Goal: Task Accomplishment & Management: Use online tool/utility

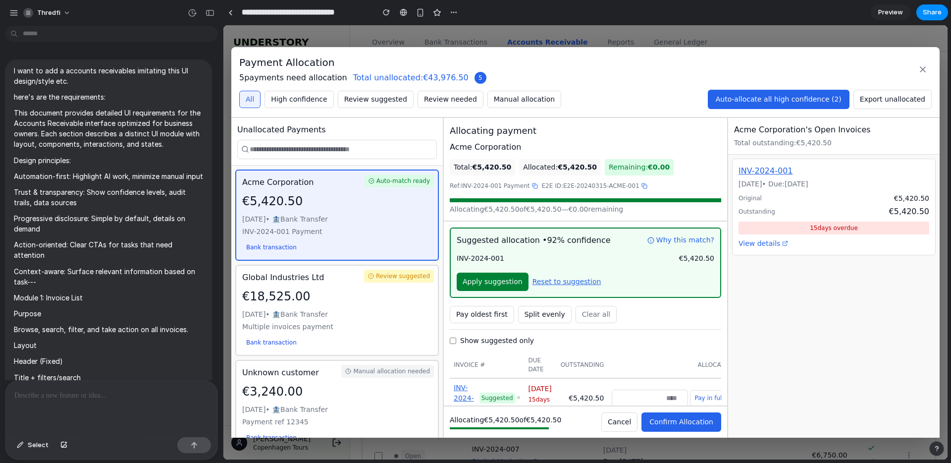
scroll to position [14093, 0]
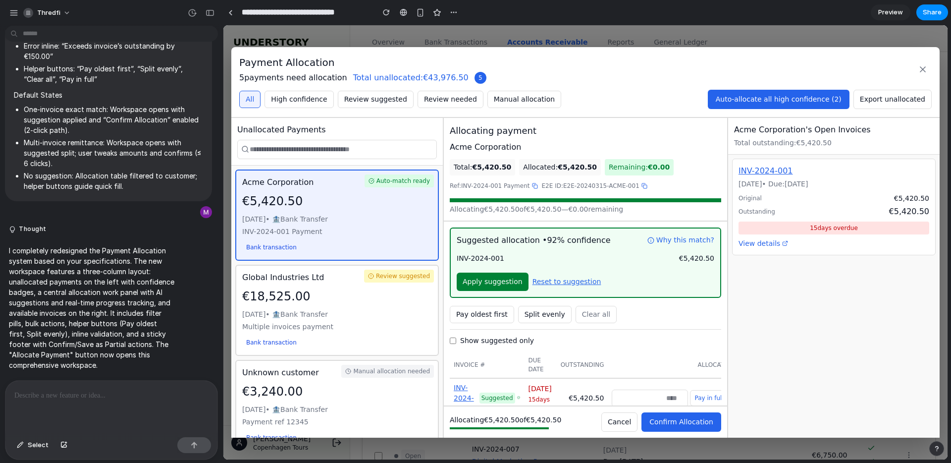
click at [767, 108] on button "Auto‑allocate all high confidence (2)" at bounding box center [779, 99] width 142 height 19
click at [767, 105] on button "Auto‑allocate all high confidence (2)" at bounding box center [779, 99] width 142 height 19
click at [296, 105] on button "High confidence" at bounding box center [299, 99] width 69 height 17
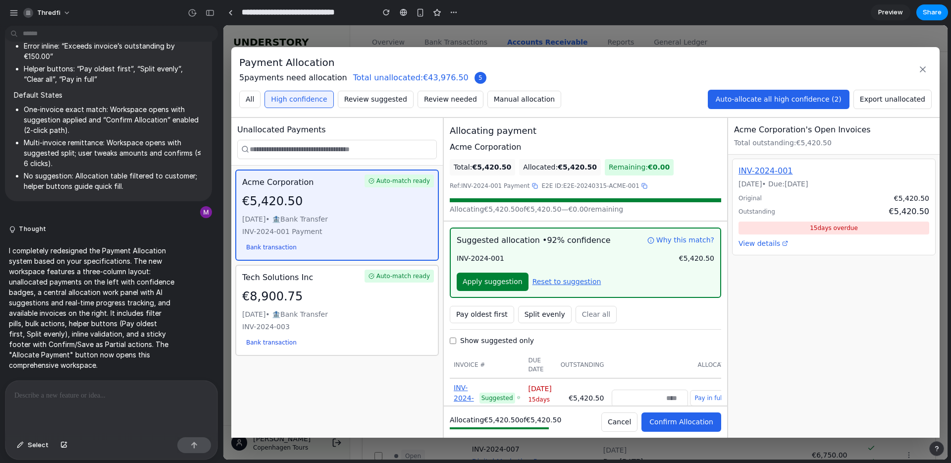
click at [376, 103] on button "Review suggested" at bounding box center [376, 99] width 76 height 17
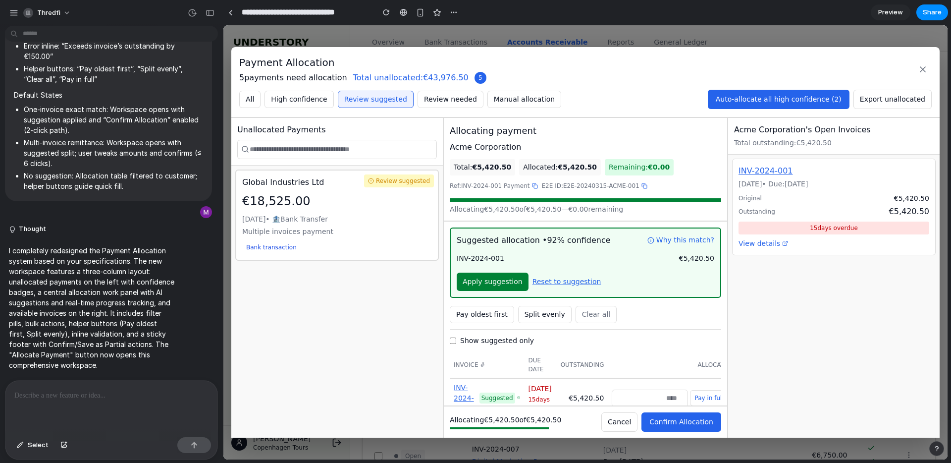
click at [456, 97] on button "Review needed" at bounding box center [451, 99] width 66 height 17
click at [532, 96] on button "Manual allocation" at bounding box center [524, 99] width 74 height 17
drag, startPoint x: 303, startPoint y: 233, endPoint x: 303, endPoint y: 239, distance: 6.4
click at [303, 233] on div "Payment ref 12345" at bounding box center [337, 231] width 190 height 10
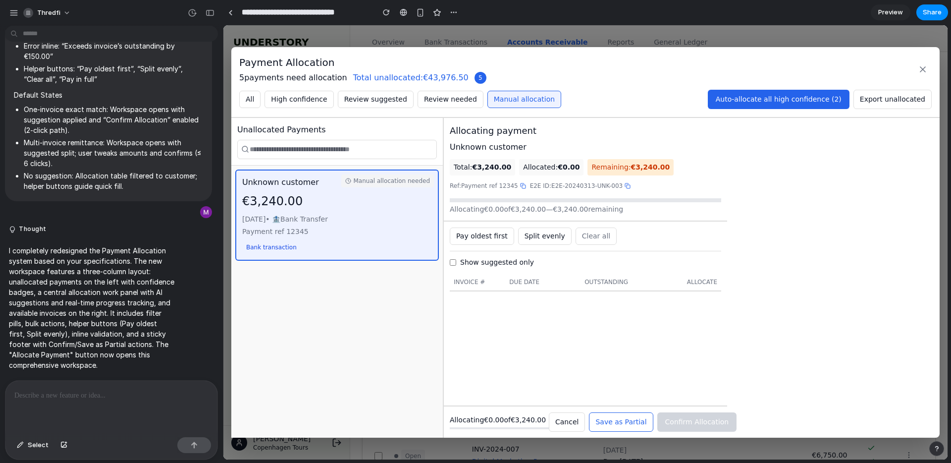
click at [468, 134] on div "Allocating payment" at bounding box center [585, 130] width 271 height 13
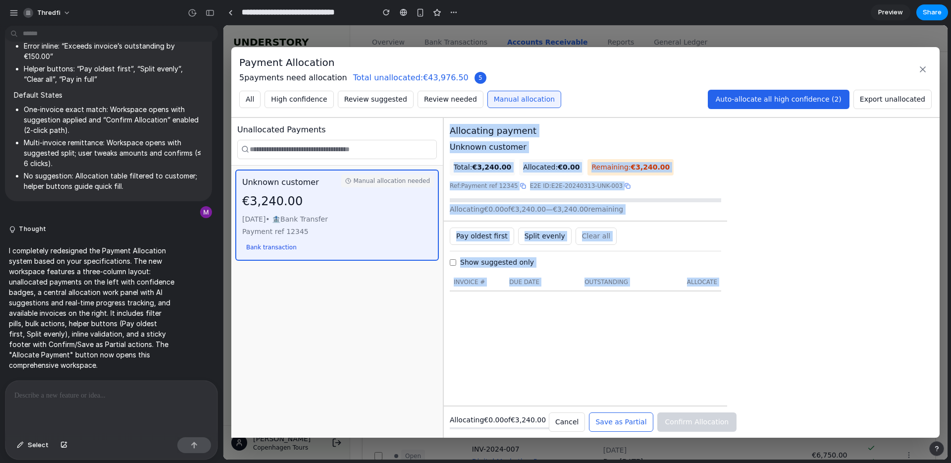
drag, startPoint x: 468, startPoint y: 134, endPoint x: 563, endPoint y: 303, distance: 194.1
click at [566, 315] on div "Allocating payment Unknown customer Total: €3,240.00 Allocated: €0.00 Remaining…" at bounding box center [585, 278] width 283 height 320
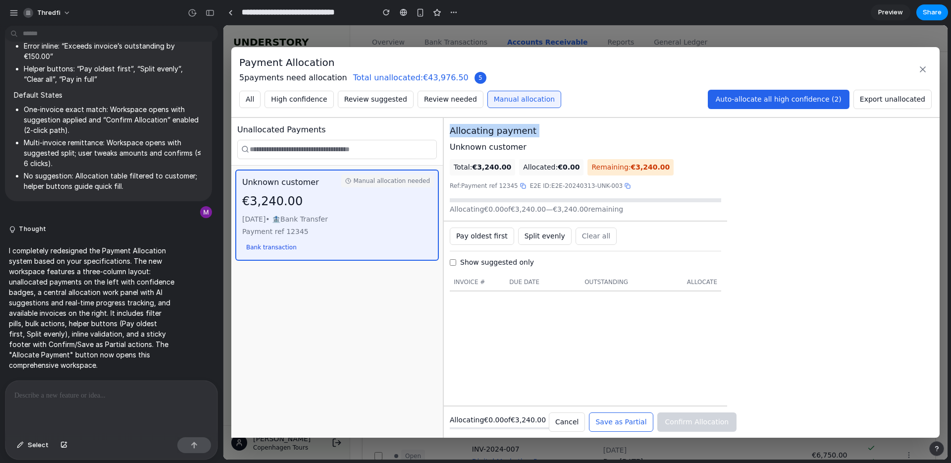
drag, startPoint x: 490, startPoint y: 119, endPoint x: 491, endPoint y: 129, distance: 10.5
click at [490, 119] on div "Allocating payment Unknown customer Total: €3,240.00 Allocated: €0.00 Remaining…" at bounding box center [585, 170] width 283 height 104
click at [494, 132] on div "Allocating payment" at bounding box center [585, 130] width 271 height 13
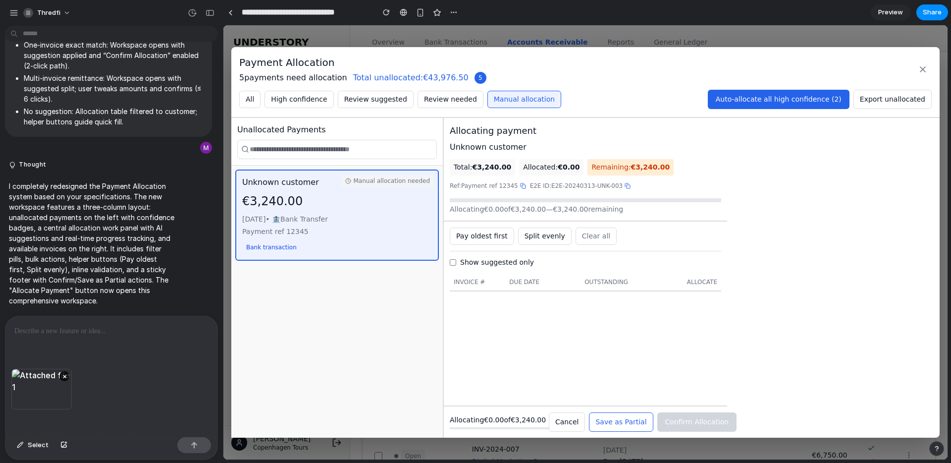
click at [136, 330] on p at bounding box center [111, 331] width 194 height 12
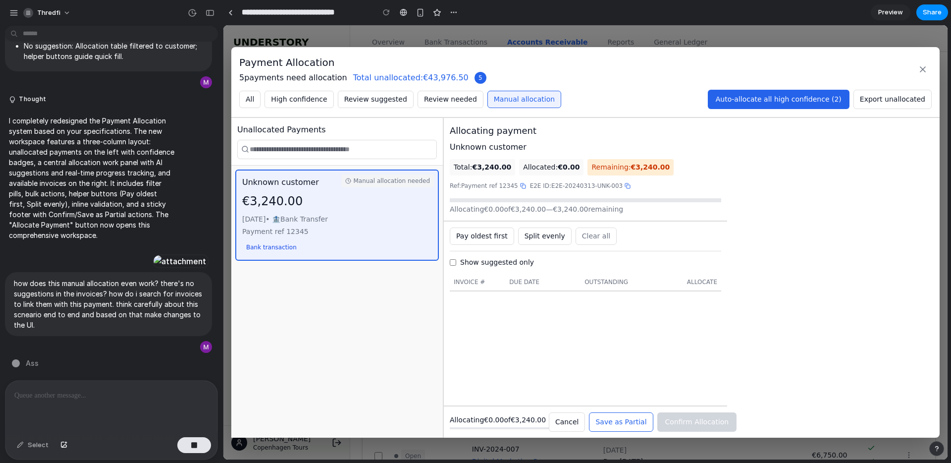
scroll to position [14304, 0]
click at [350, 103] on button "Review suggested" at bounding box center [376, 99] width 76 height 17
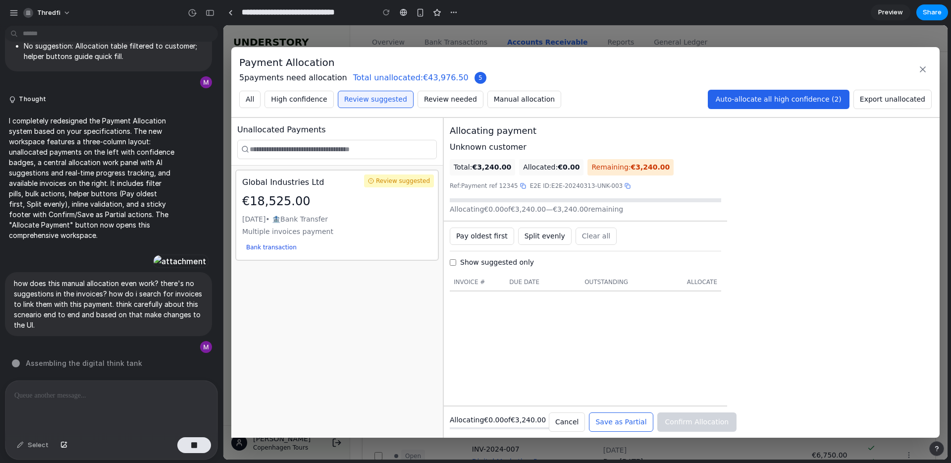
drag, startPoint x: 283, startPoint y: 107, endPoint x: 252, endPoint y: 104, distance: 31.8
click at [283, 107] on button "High confidence" at bounding box center [299, 99] width 69 height 17
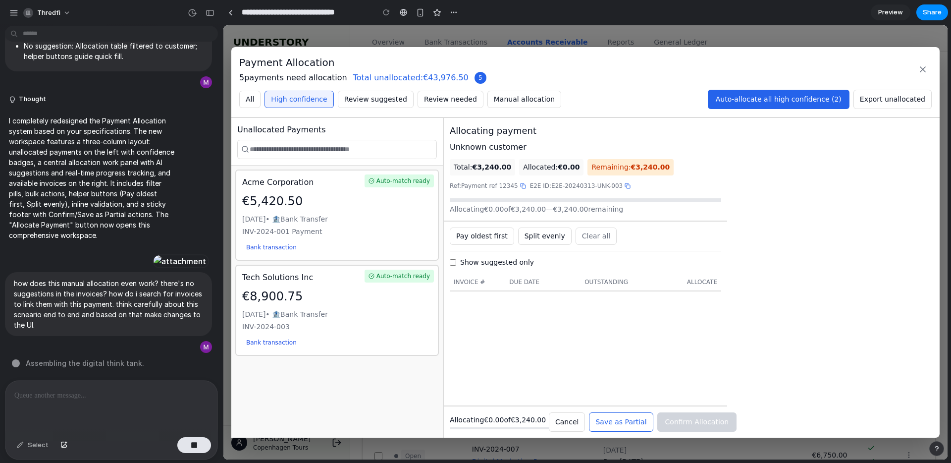
click at [252, 104] on button "All" at bounding box center [249, 99] width 21 height 17
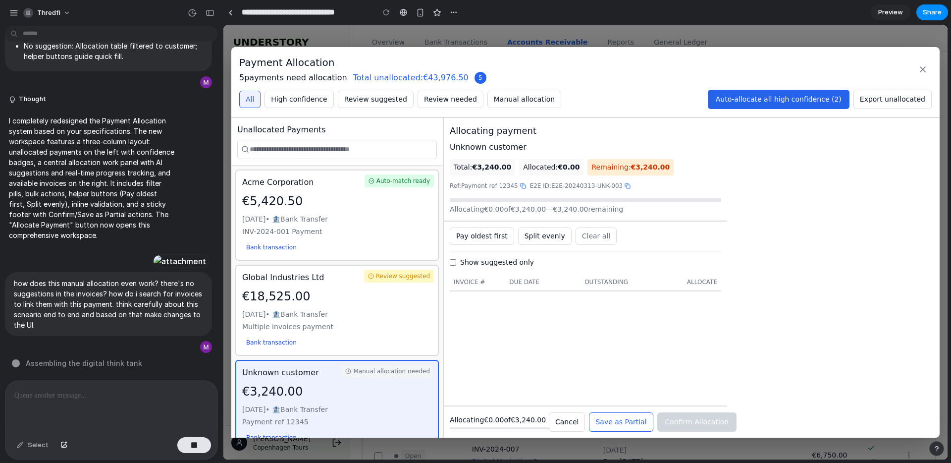
click at [325, 188] on div "Auto-match ready Acme Corporation €5,420.50 Mar 15, 2024 • 🏦 Bank Transfer INV-…" at bounding box center [337, 214] width 204 height 91
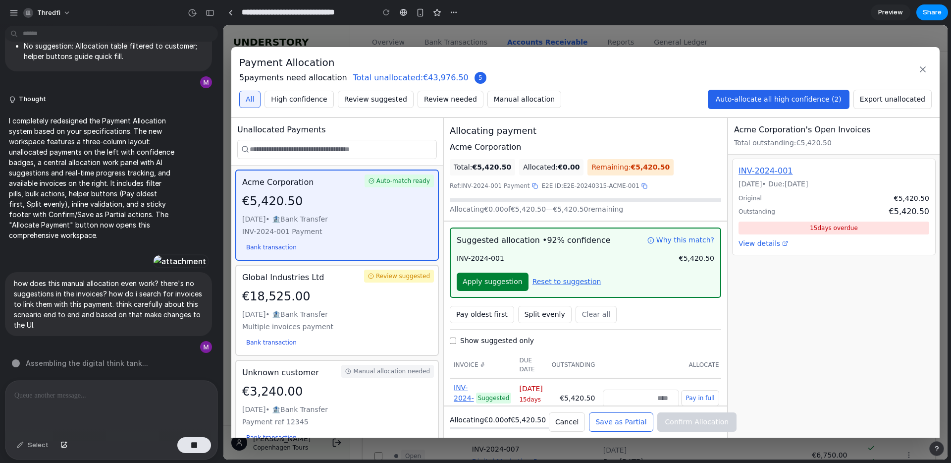
scroll to position [38, 0]
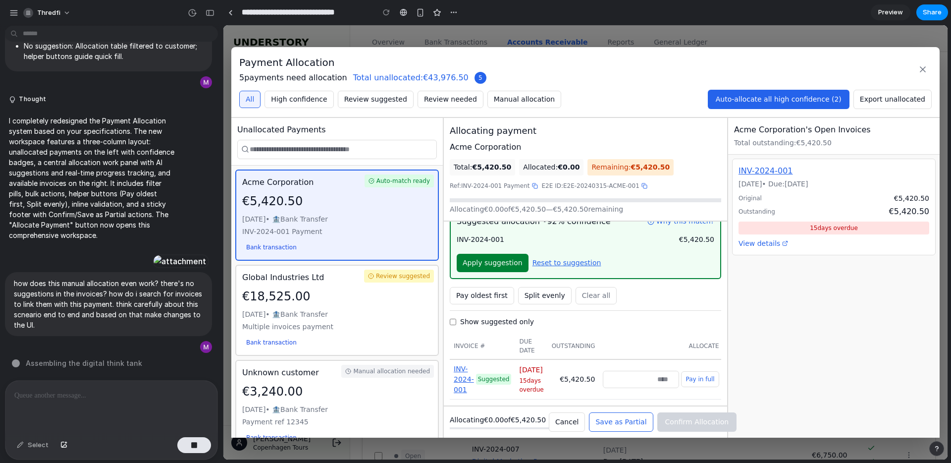
click at [695, 371] on button "Pay in full" at bounding box center [700, 379] width 38 height 16
type input "******"
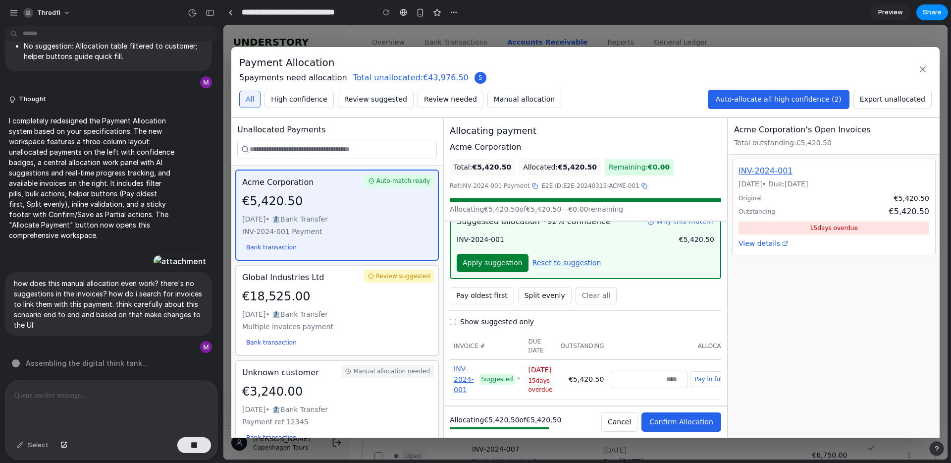
click at [685, 421] on span "Confirm Allocation" at bounding box center [681, 422] width 64 height 8
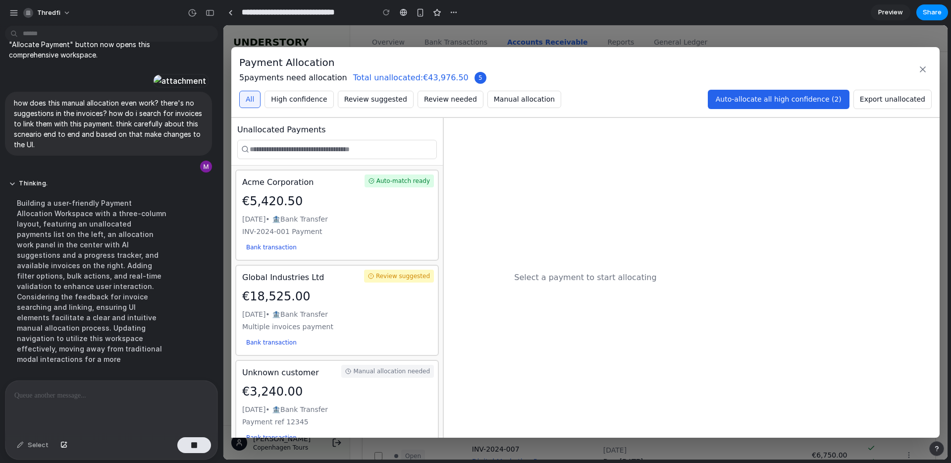
scroll to position [14496, 0]
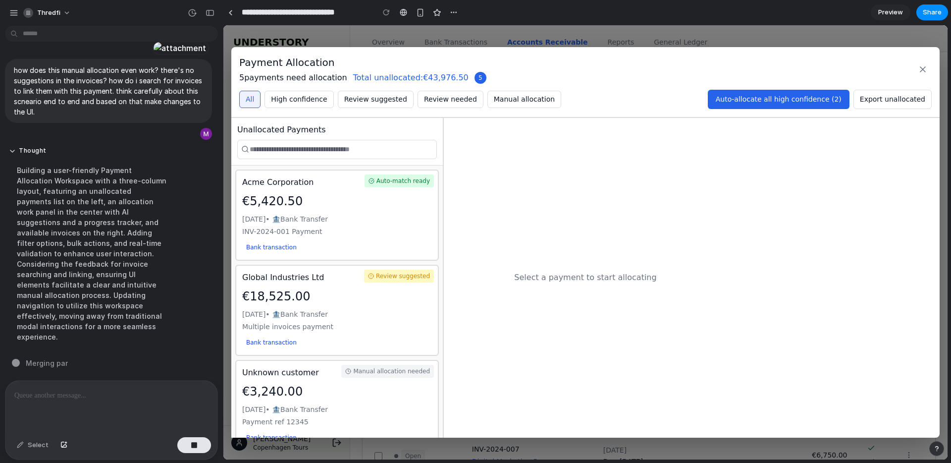
click at [403, 213] on div "Auto-match ready Acme Corporation €5,420.50 Mar 15, 2024 • 🏦 Bank Transfer INV-…" at bounding box center [337, 214] width 204 height 91
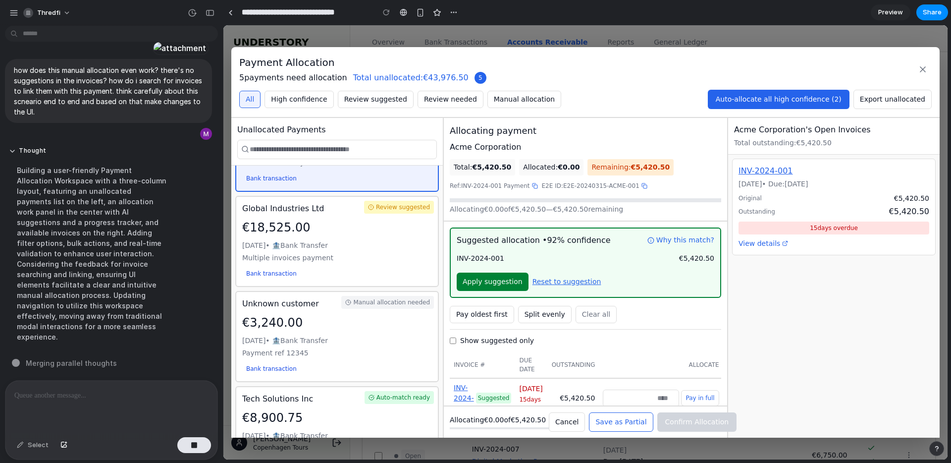
scroll to position [77, 0]
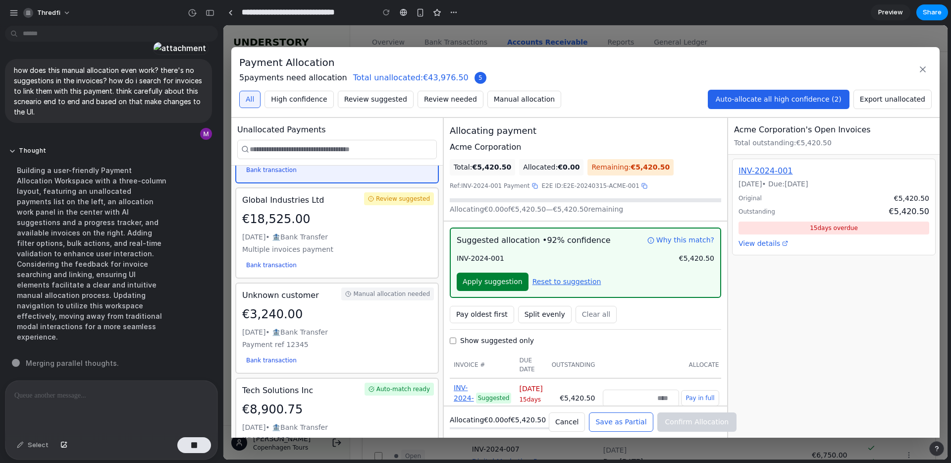
click at [393, 248] on div "Multiple invoices payment" at bounding box center [337, 249] width 190 height 10
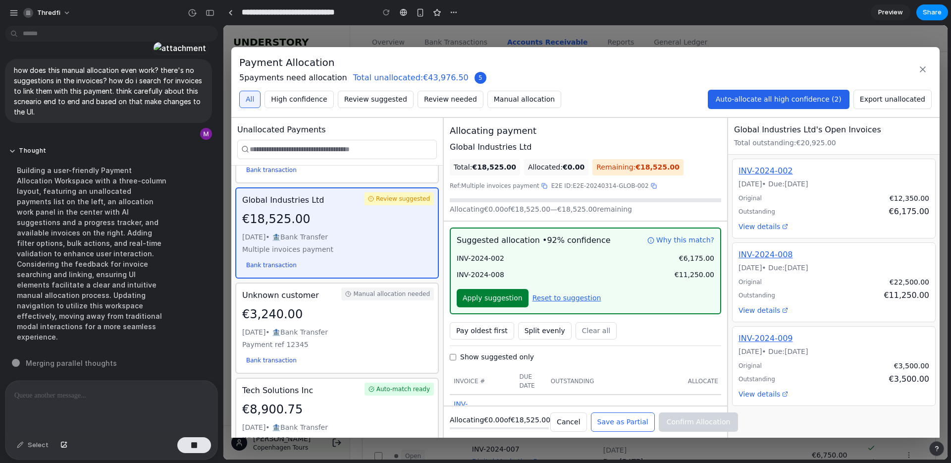
scroll to position [114, 0]
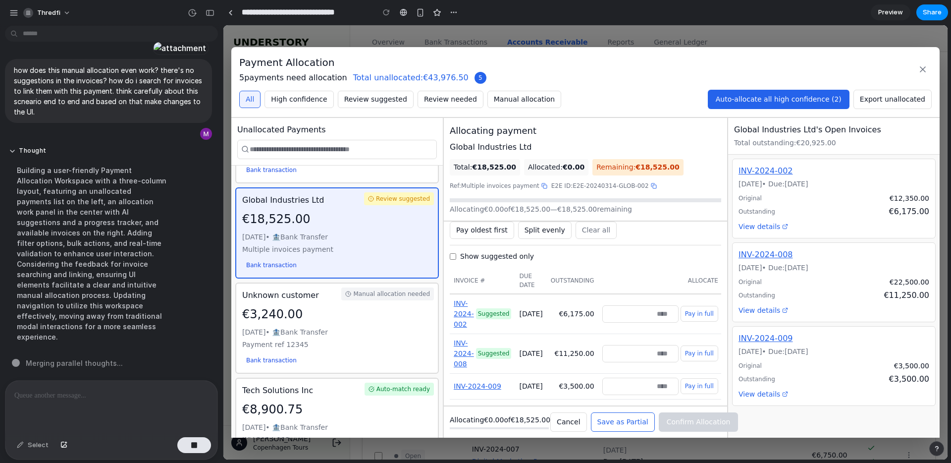
click at [709, 306] on button "Pay in full" at bounding box center [700, 314] width 38 height 16
type input "****"
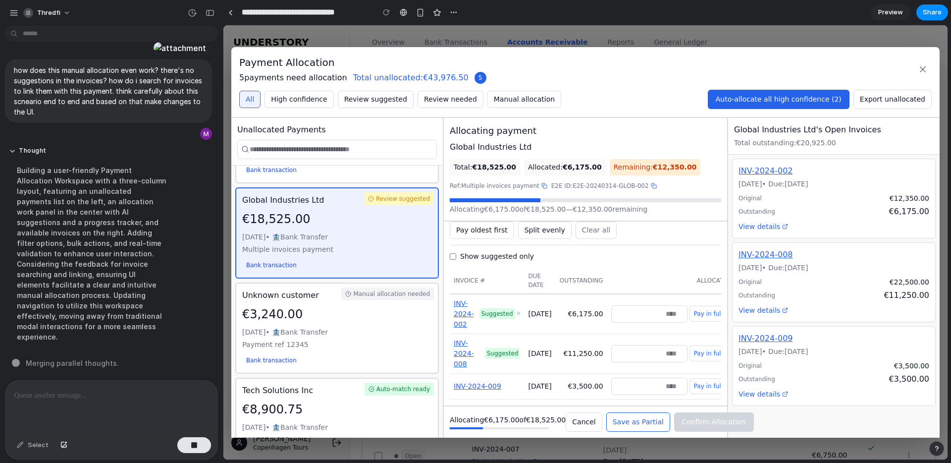
click at [712, 345] on button "Pay in full" at bounding box center [709, 353] width 38 height 16
type input "*****"
click at [453, 251] on label "Show suggested only" at bounding box center [492, 256] width 84 height 10
click at [706, 378] on button "Pay in full" at bounding box center [709, 386] width 38 height 16
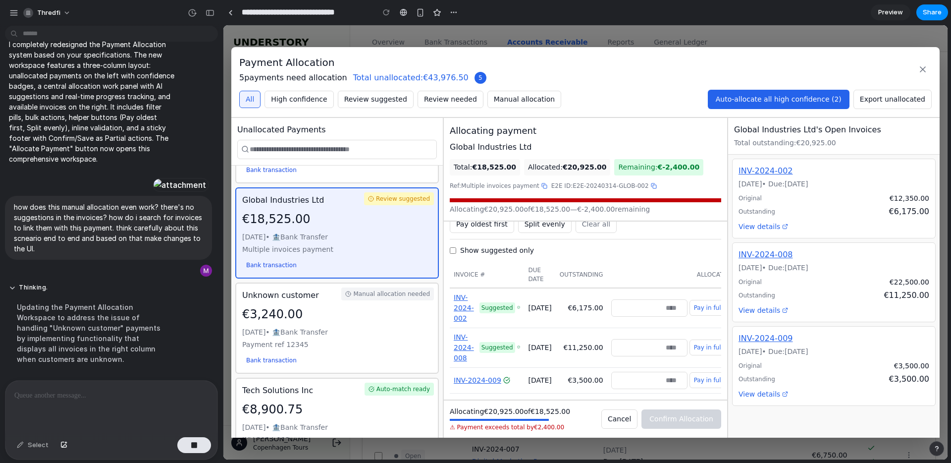
click at [703, 374] on button "Pay in full" at bounding box center [709, 380] width 38 height 16
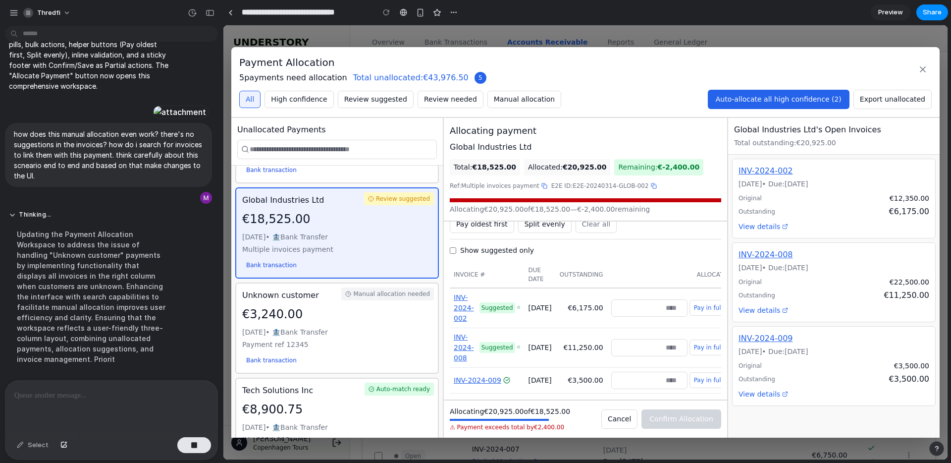
click at [671, 379] on input "****" at bounding box center [649, 380] width 76 height 17
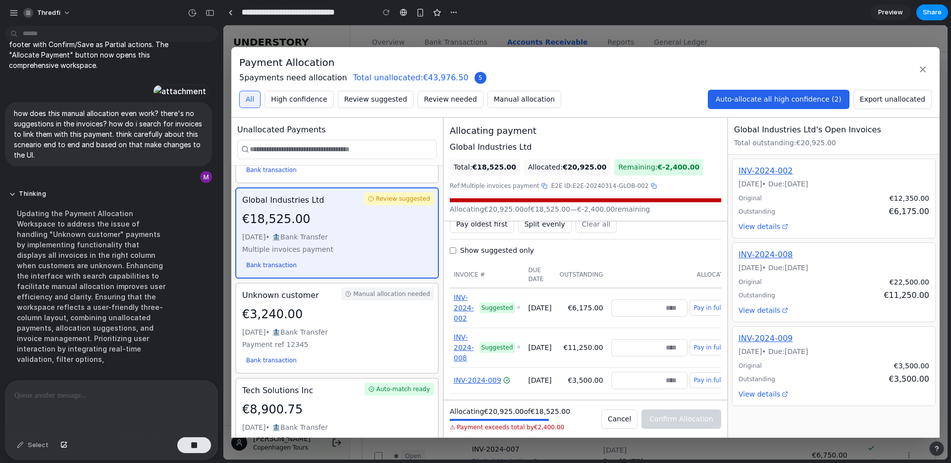
click at [671, 379] on input "****" at bounding box center [649, 380] width 76 height 17
click at [667, 377] on input "****" at bounding box center [649, 380] width 76 height 17
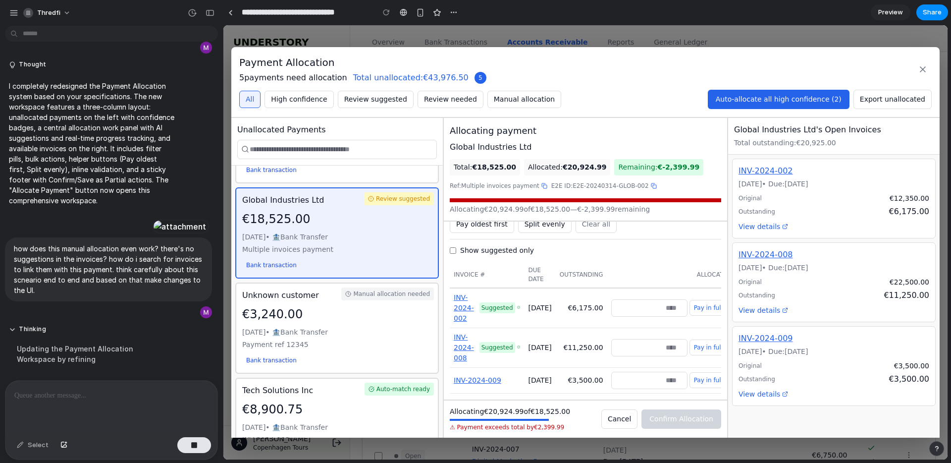
scroll to position [14338, 0]
drag, startPoint x: 648, startPoint y: 376, endPoint x: 686, endPoint y: 376, distance: 37.2
click at [686, 376] on div "******* Pay in full" at bounding box center [669, 380] width 116 height 17
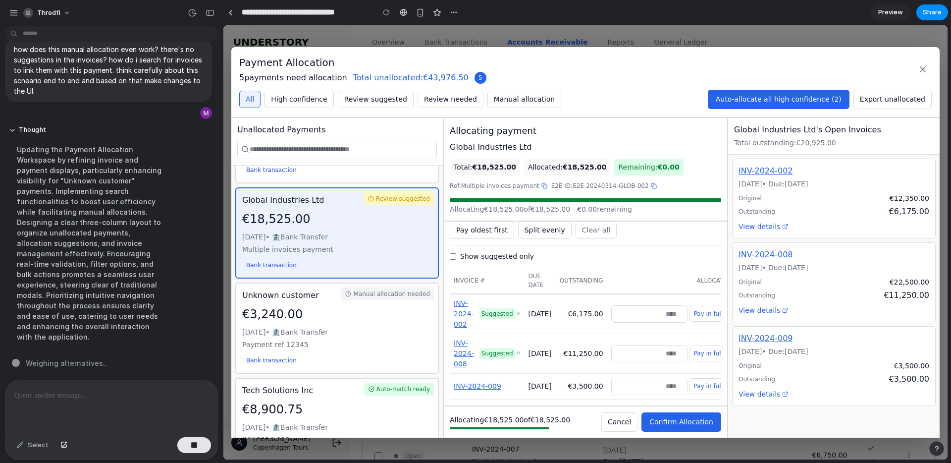
scroll to position [114, 0]
type input "****"
click at [698, 422] on span "Confirm Allocation" at bounding box center [681, 422] width 64 height 8
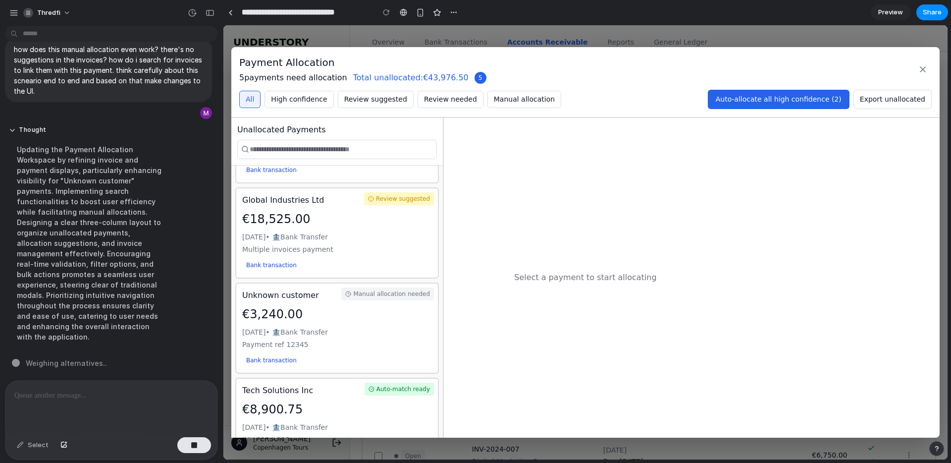
click at [927, 69] on icon at bounding box center [923, 69] width 10 height 10
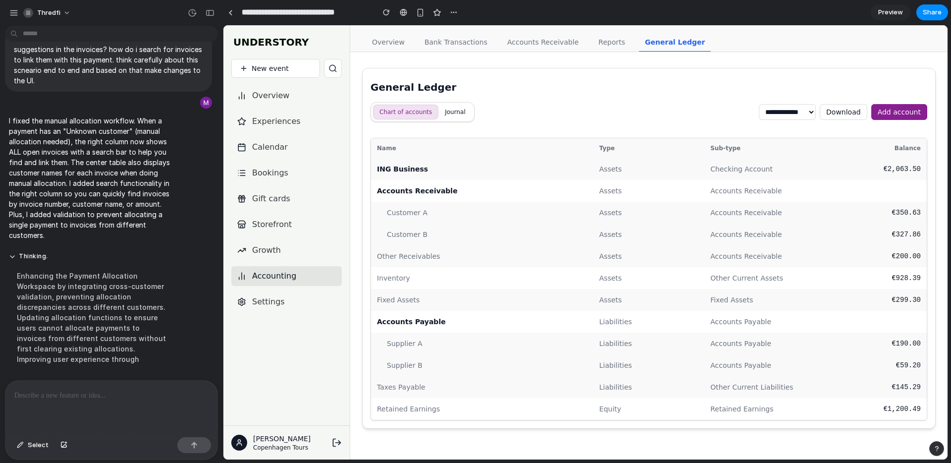
scroll to position [14548, 0]
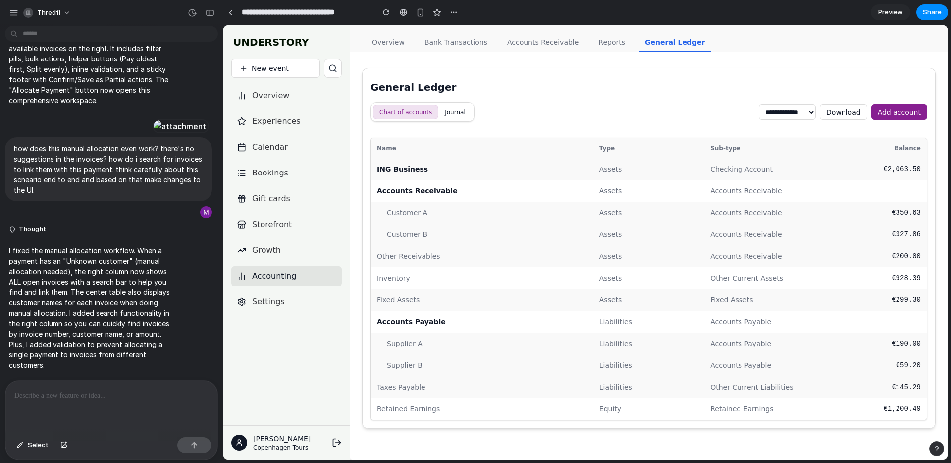
scroll to position [14438, 0]
drag, startPoint x: 535, startPoint y: 38, endPoint x: 540, endPoint y: 46, distance: 9.3
click at [535, 38] on link "Accounts Receivable" at bounding box center [542, 42] width 83 height 19
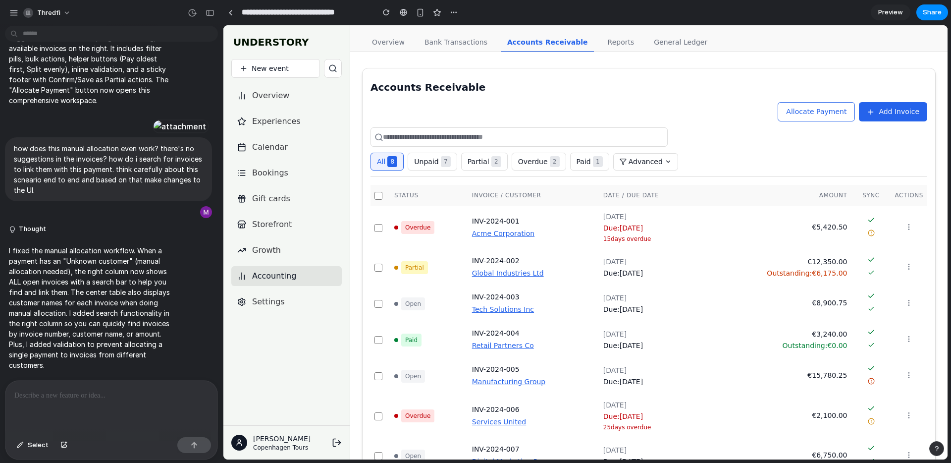
click at [828, 112] on span "Allocate Payment" at bounding box center [816, 111] width 60 height 8
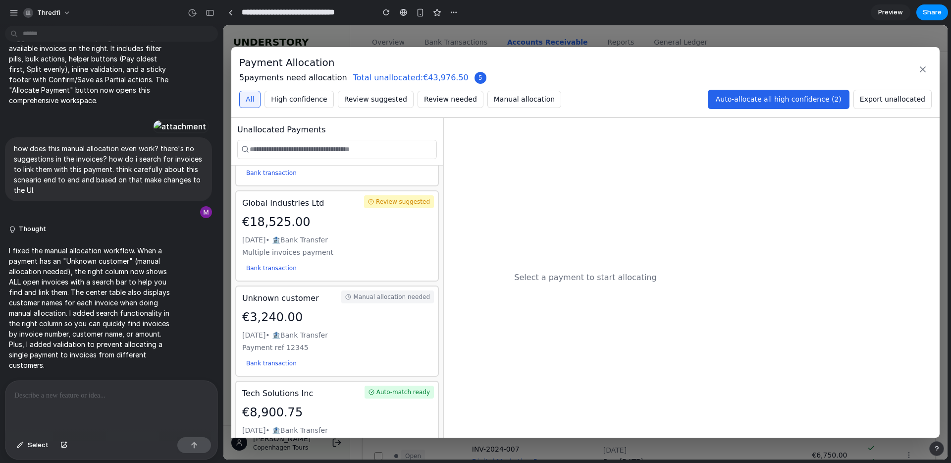
scroll to position [178, 0]
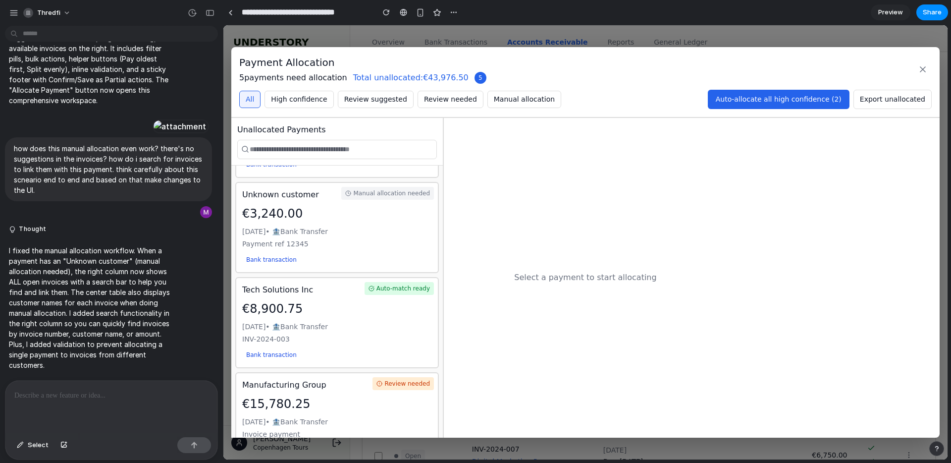
click at [357, 232] on div "[DATE] • 🏦 Bank Transfer" at bounding box center [337, 231] width 190 height 10
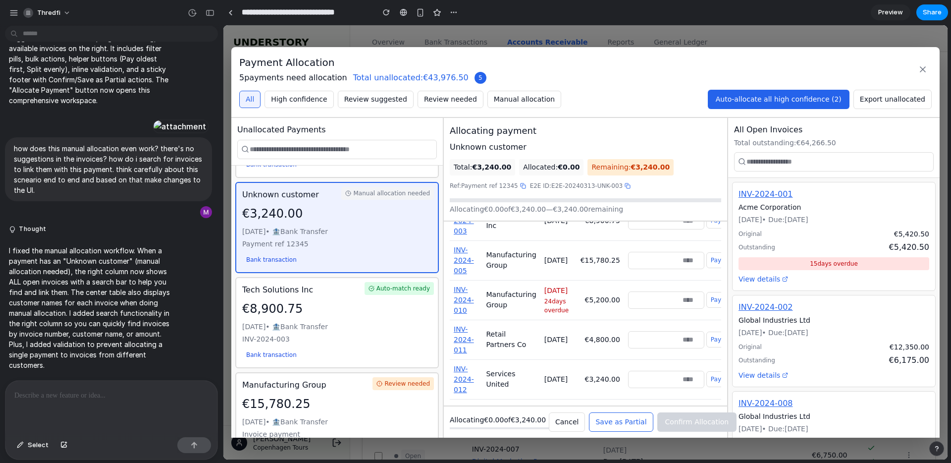
scroll to position [252, 0]
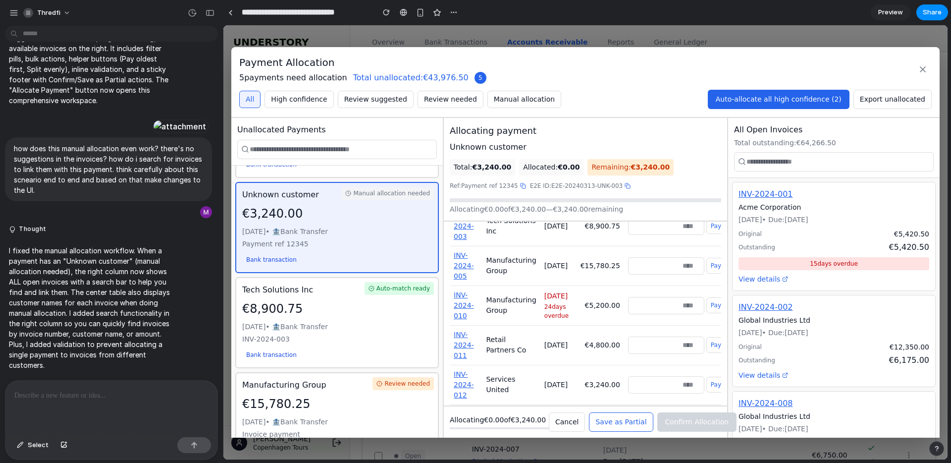
click at [707, 273] on button "Pay in full" at bounding box center [725, 266] width 38 height 16
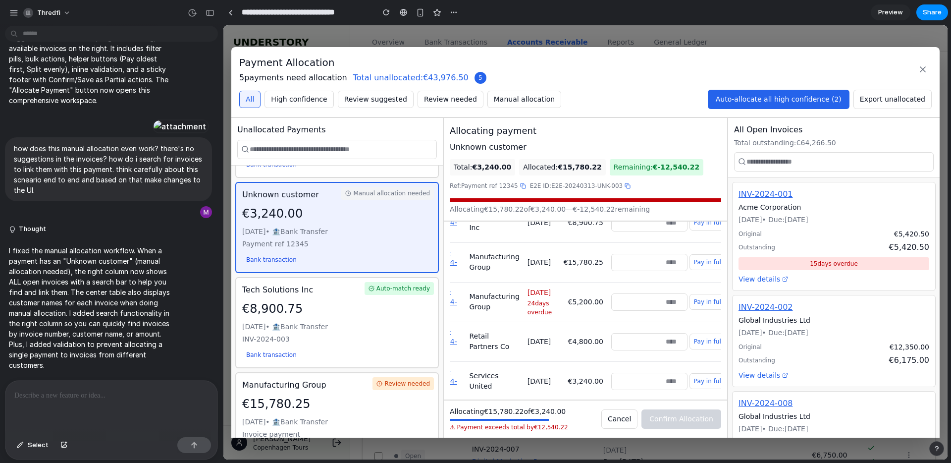
scroll to position [0, 23]
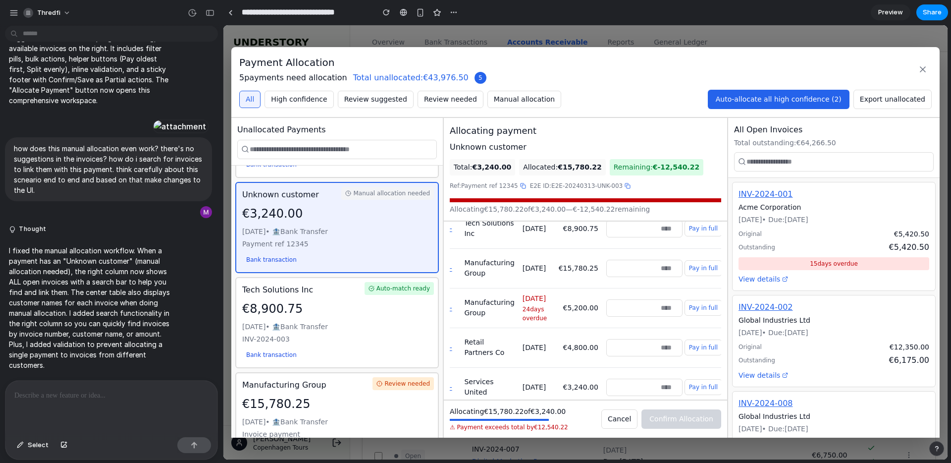
drag, startPoint x: 663, startPoint y: 285, endPoint x: 712, endPoint y: 284, distance: 48.6
click at [712, 277] on div "******** Pay in full" at bounding box center [664, 268] width 116 height 17
click at [629, 278] on input "********" at bounding box center [643, 269] width 76 height 17
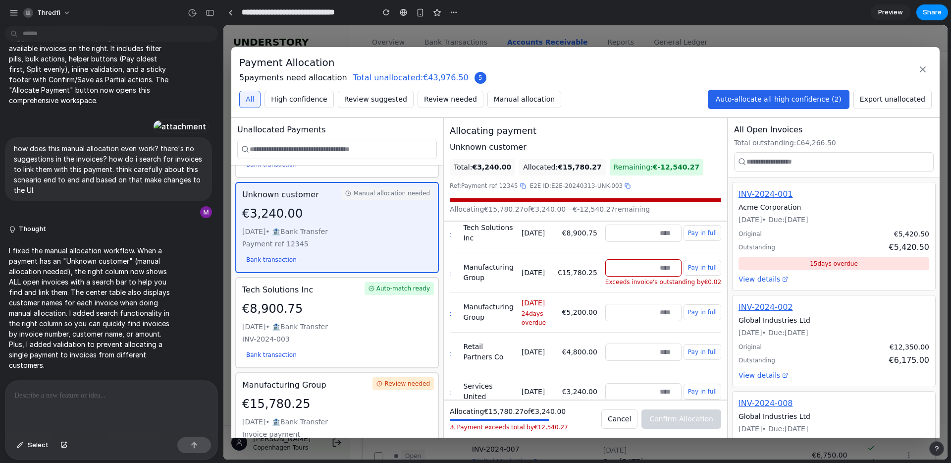
click at [640, 276] on input "********" at bounding box center [643, 267] width 76 height 17
click at [640, 277] on input "********" at bounding box center [643, 268] width 76 height 17
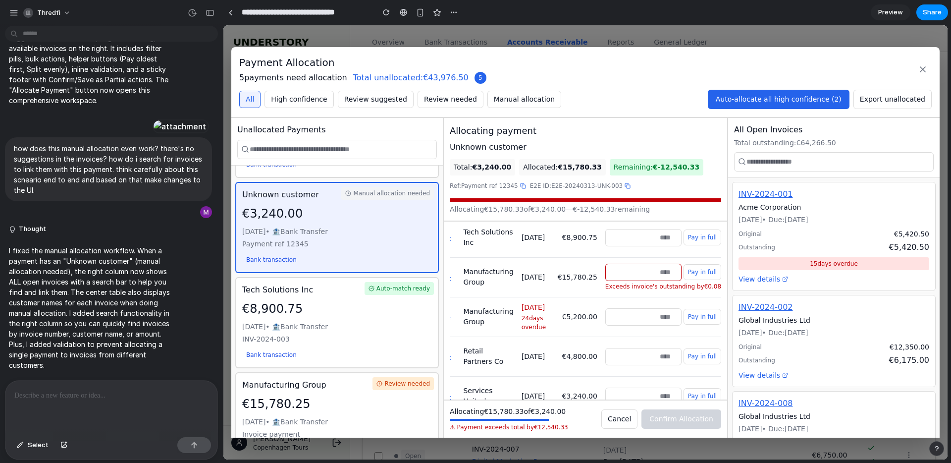
scroll to position [242, 0]
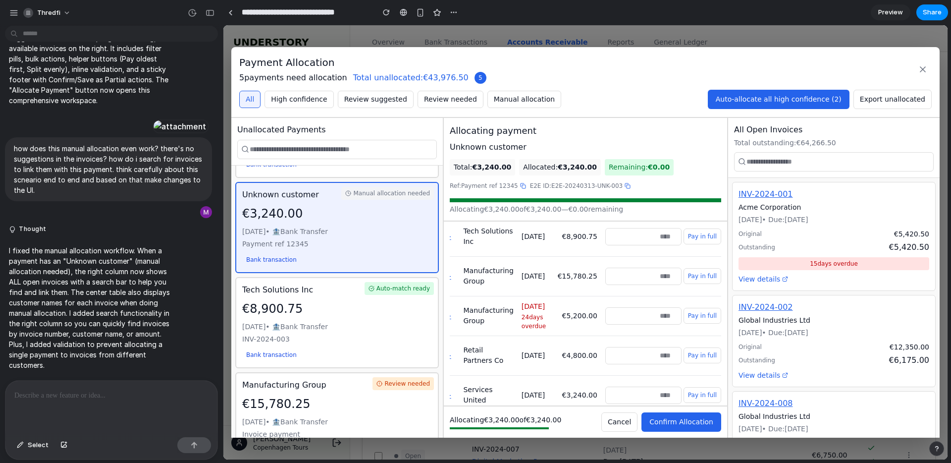
type input "****"
click at [686, 423] on span "Confirm Allocation" at bounding box center [681, 422] width 64 height 8
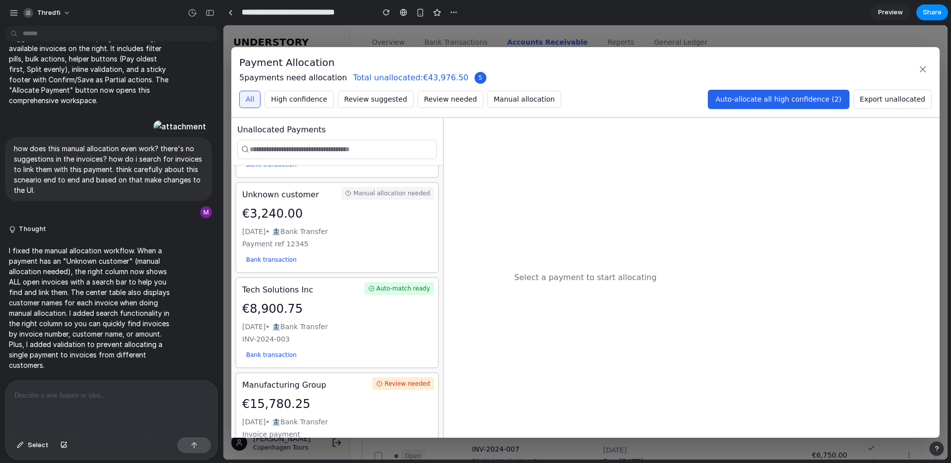
scroll to position [213, 0]
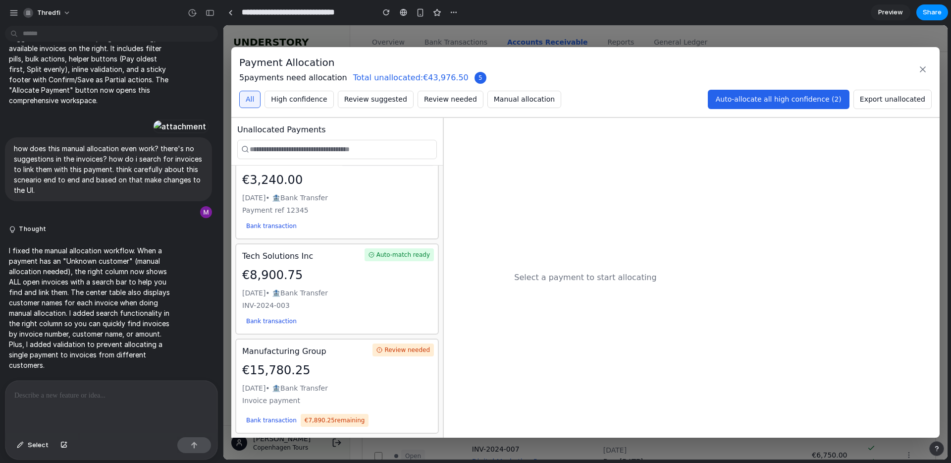
click at [422, 347] on div "Review needed" at bounding box center [403, 349] width 61 height 13
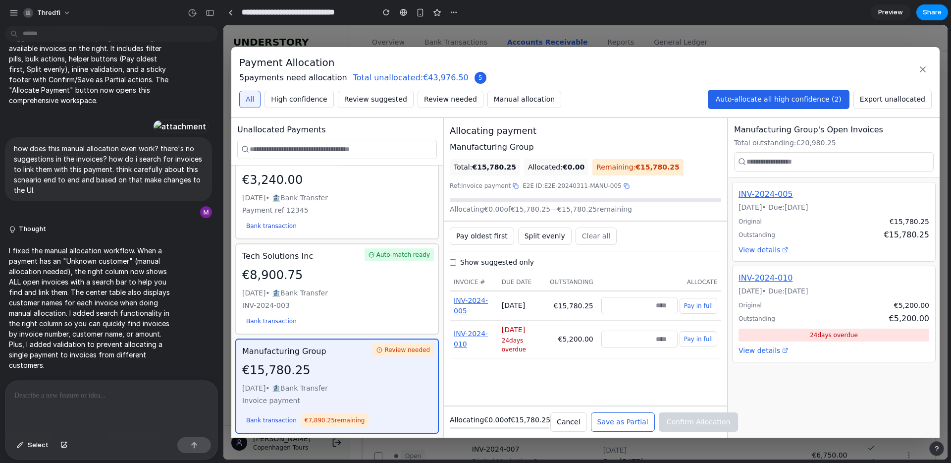
click at [575, 305] on span "€15,780.25" at bounding box center [574, 306] width 40 height 8
click at [702, 309] on button "Pay in full" at bounding box center [699, 306] width 38 height 16
type input "********"
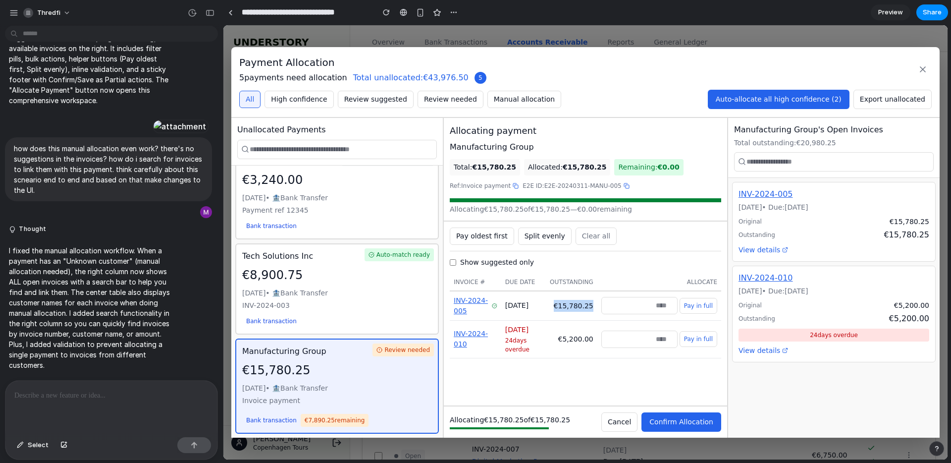
click at [682, 424] on span "Confirm Allocation" at bounding box center [681, 422] width 64 height 8
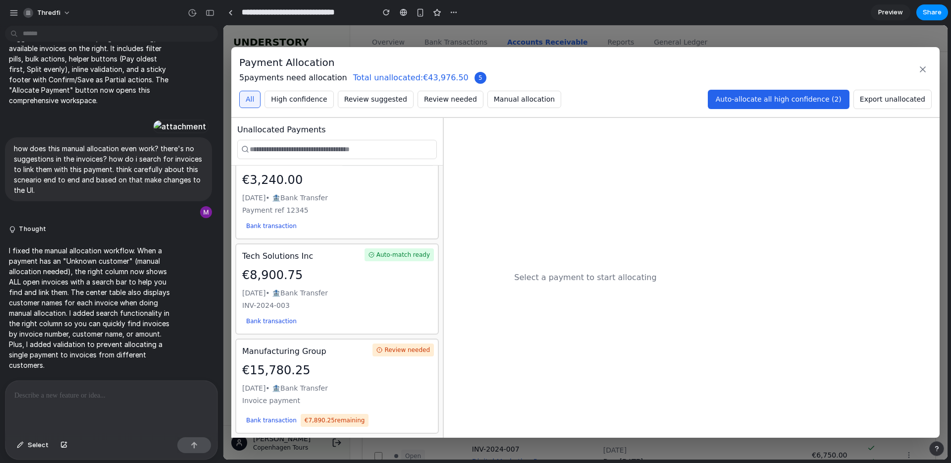
scroll to position [0, 0]
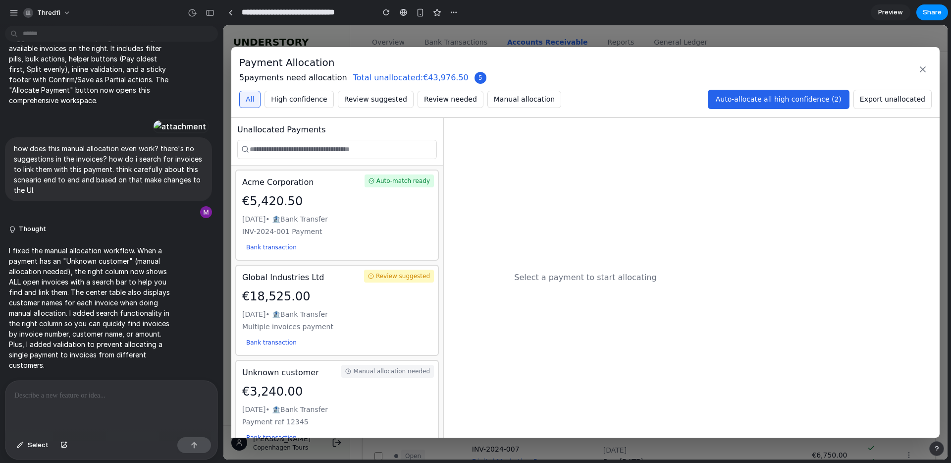
click at [304, 219] on div "[DATE] • 🏦 Bank Transfer" at bounding box center [337, 219] width 190 height 10
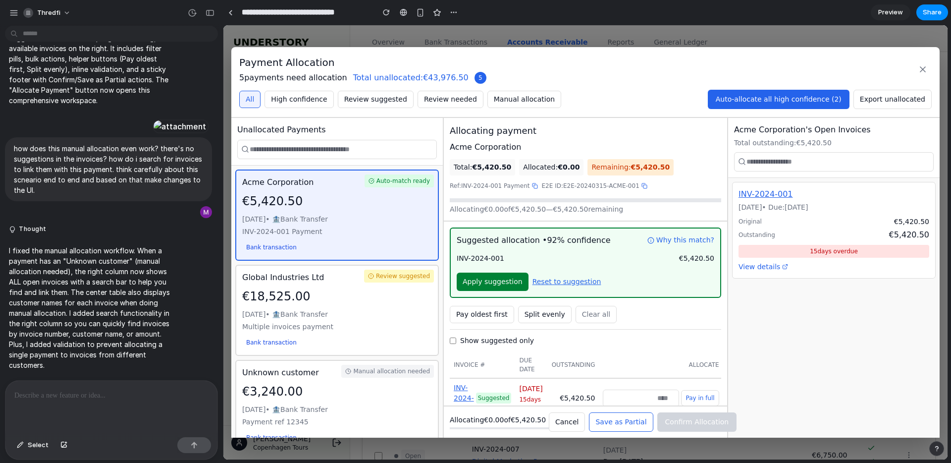
click at [569, 279] on button "Reset to suggestion" at bounding box center [567, 281] width 69 height 18
click at [920, 69] on icon at bounding box center [923, 69] width 10 height 10
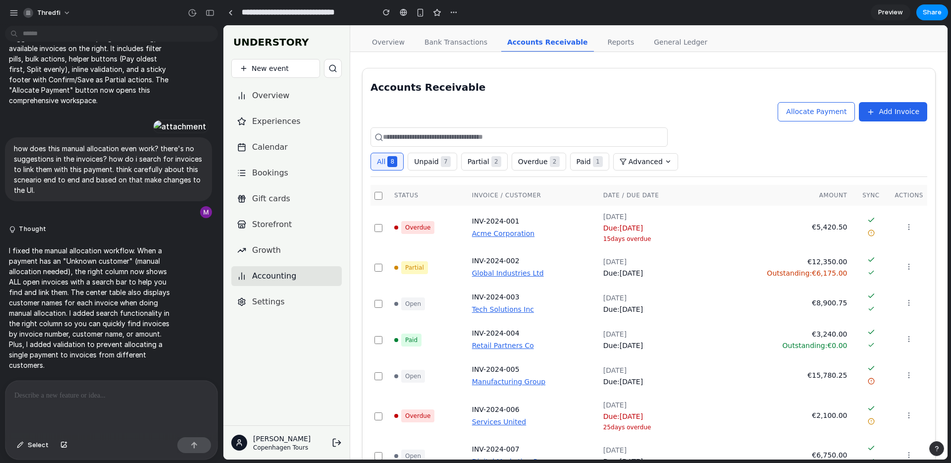
click at [817, 111] on span "Allocate Payment" at bounding box center [816, 111] width 60 height 8
